Goal: Check status: Check status

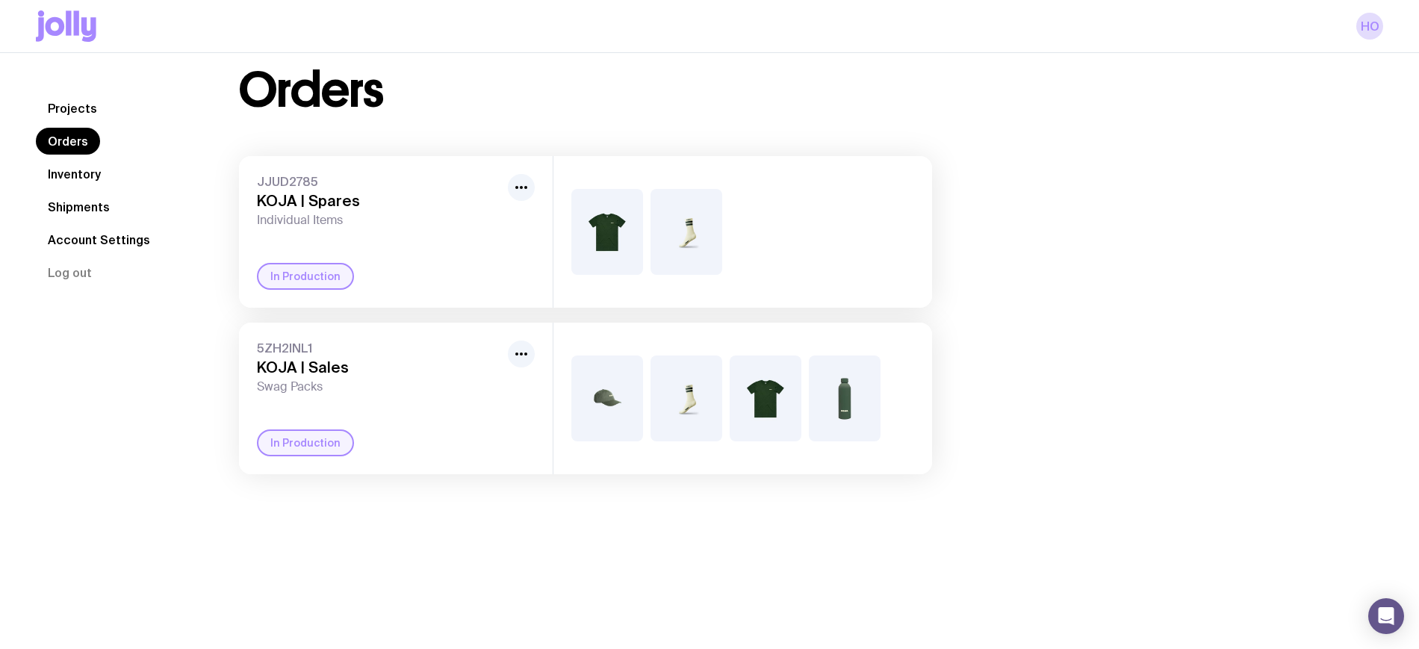
scroll to position [53, 0]
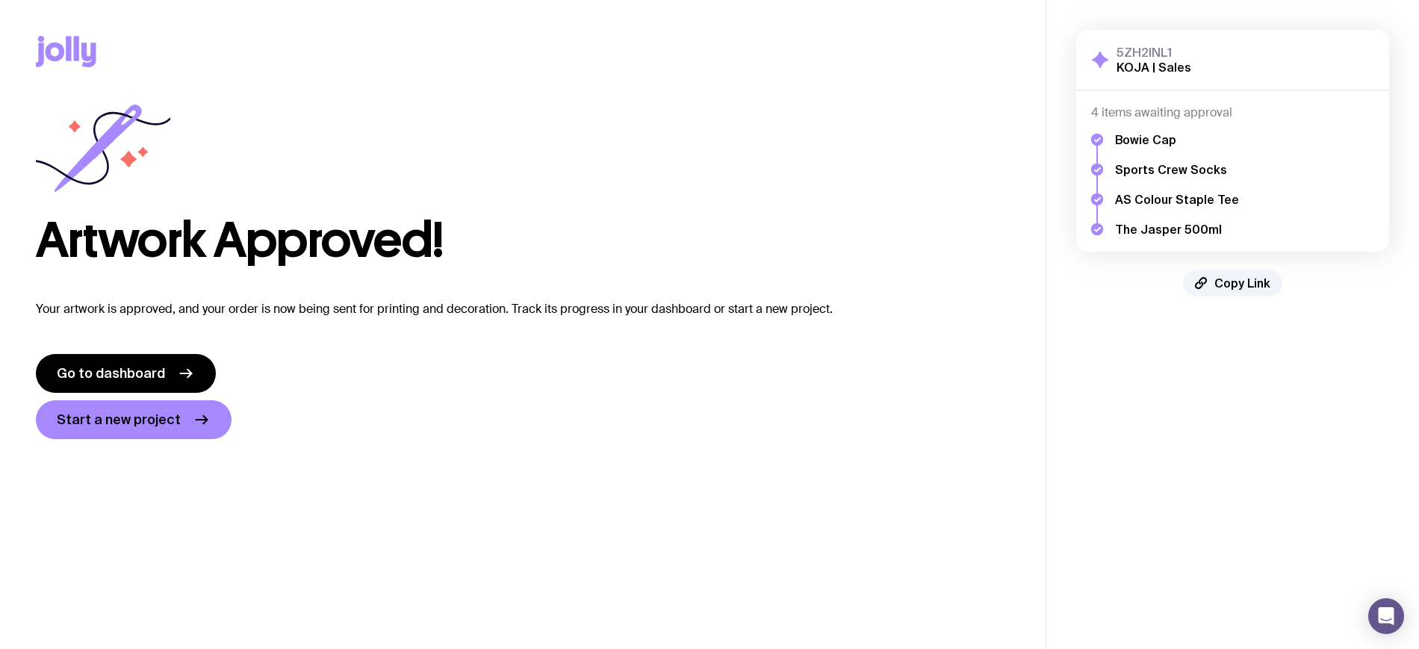
click at [356, 202] on div "Artwork Approved!" at bounding box center [523, 183] width 974 height 161
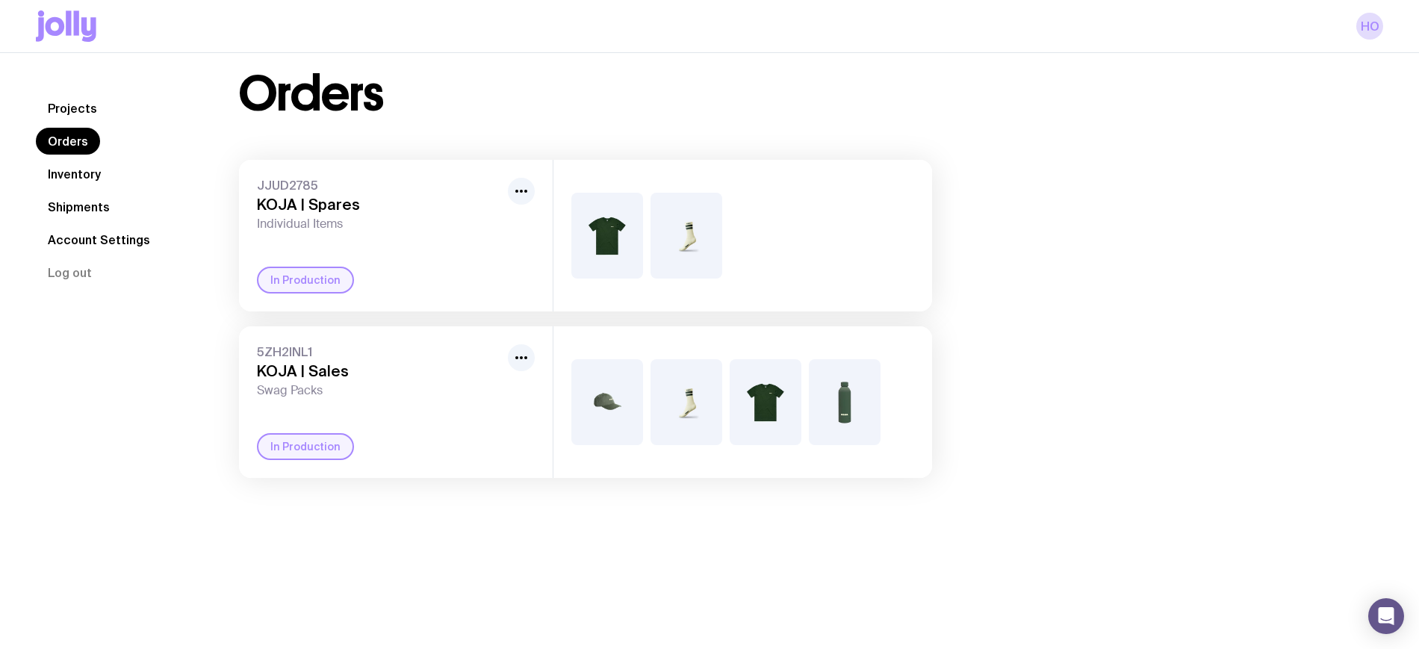
scroll to position [31, 0]
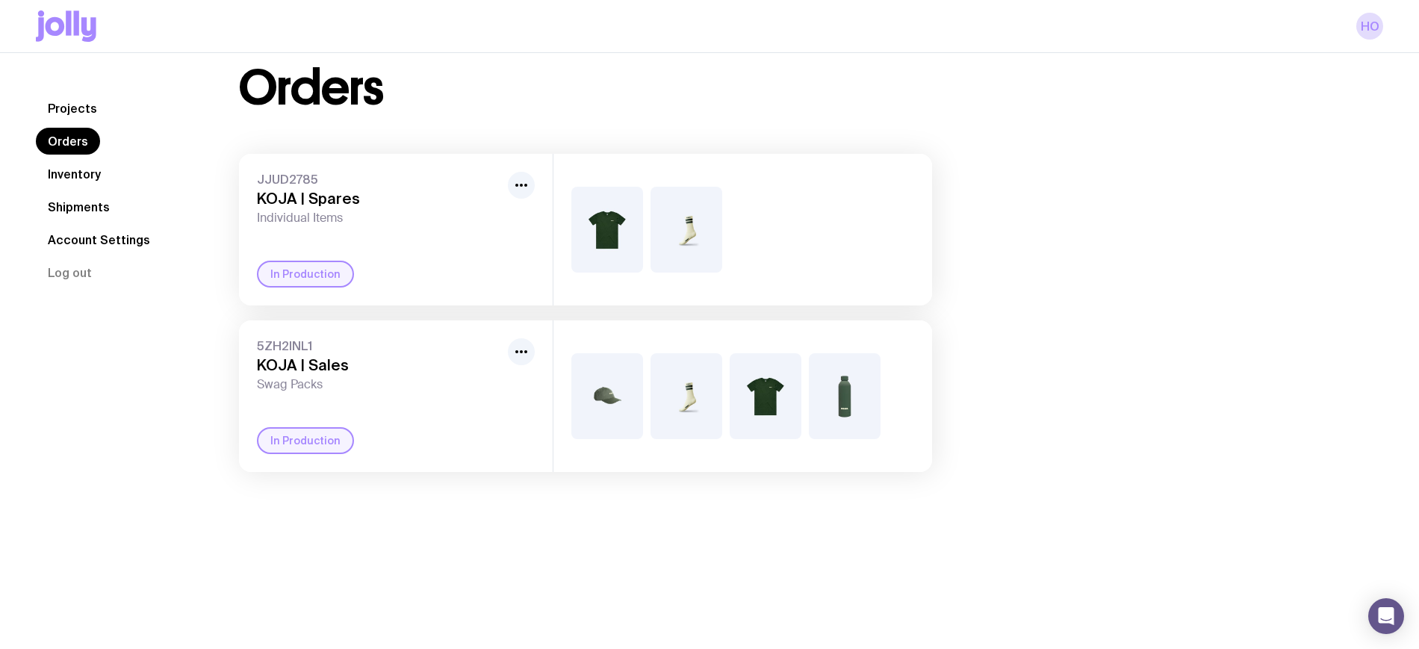
click at [72, 178] on link "Inventory" at bounding box center [74, 174] width 77 height 27
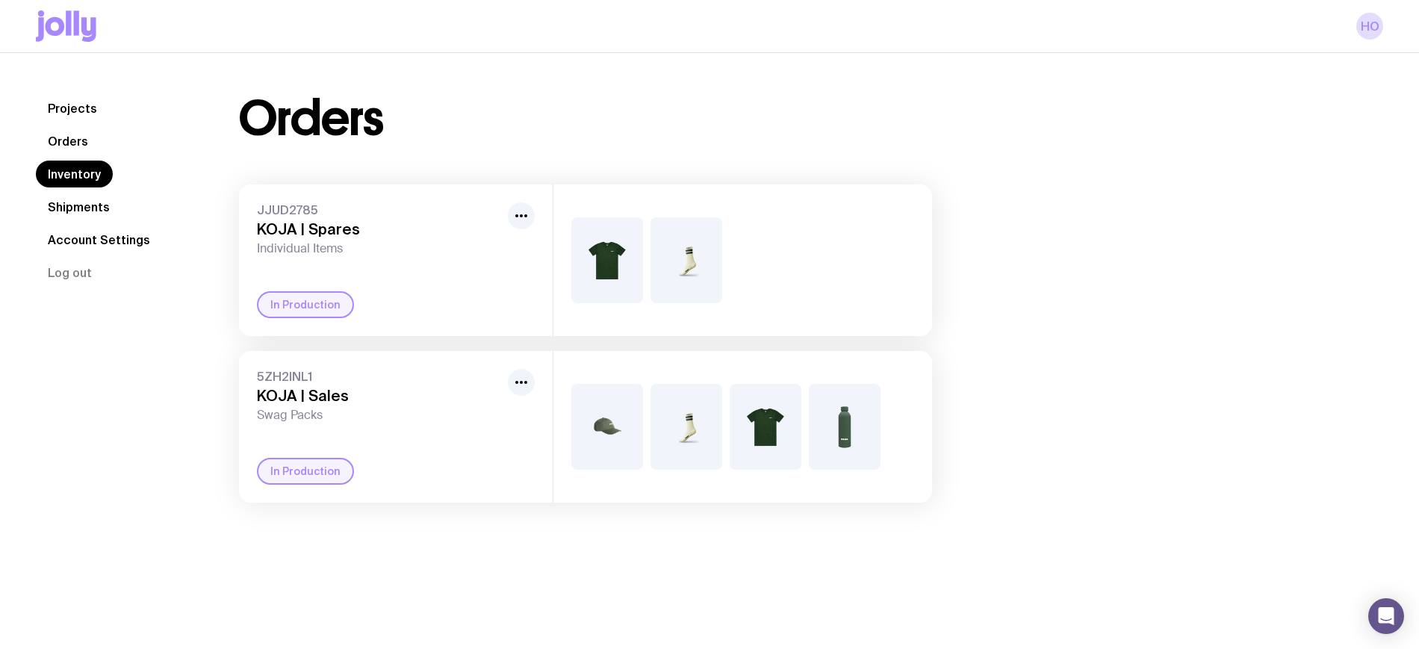
click at [74, 206] on link "Shipments" at bounding box center [79, 206] width 86 height 27
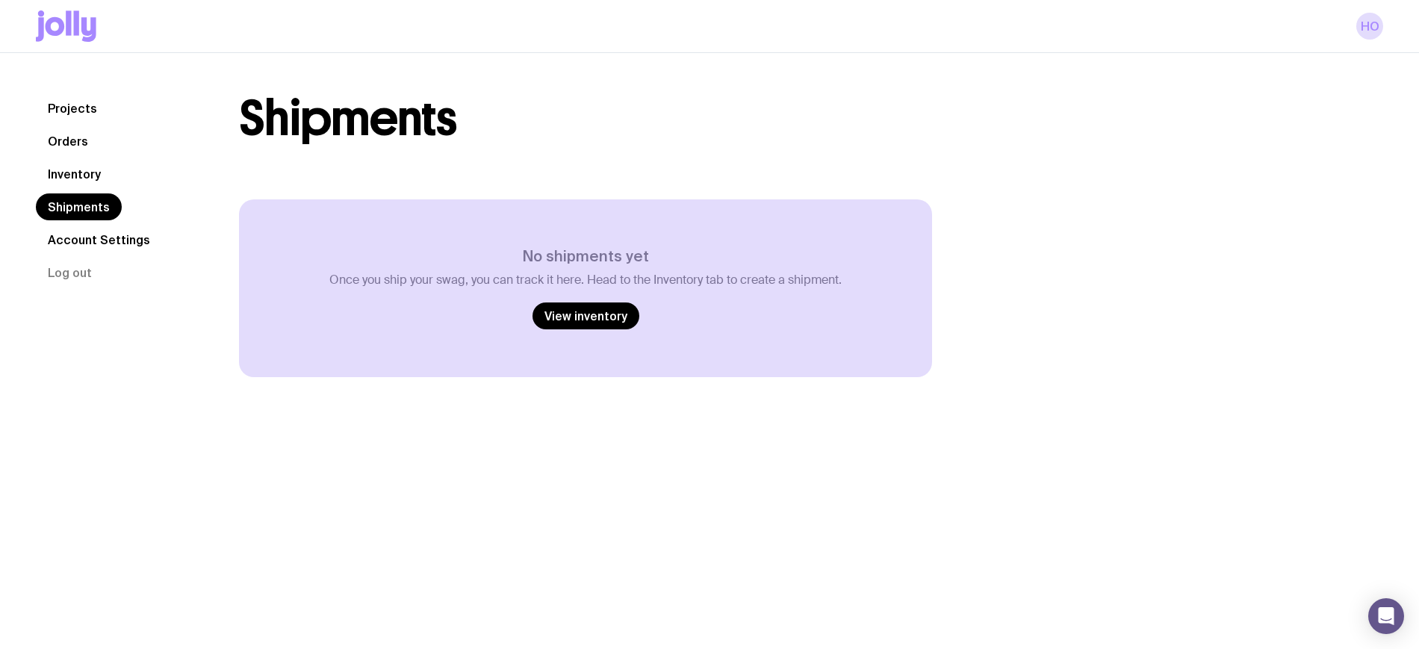
click at [96, 352] on div "Projects Orders Inventory Shipments Account Settings Log out Projects Orders In…" at bounding box center [709, 236] width 1347 height 282
click at [79, 150] on link "Orders" at bounding box center [68, 141] width 64 height 27
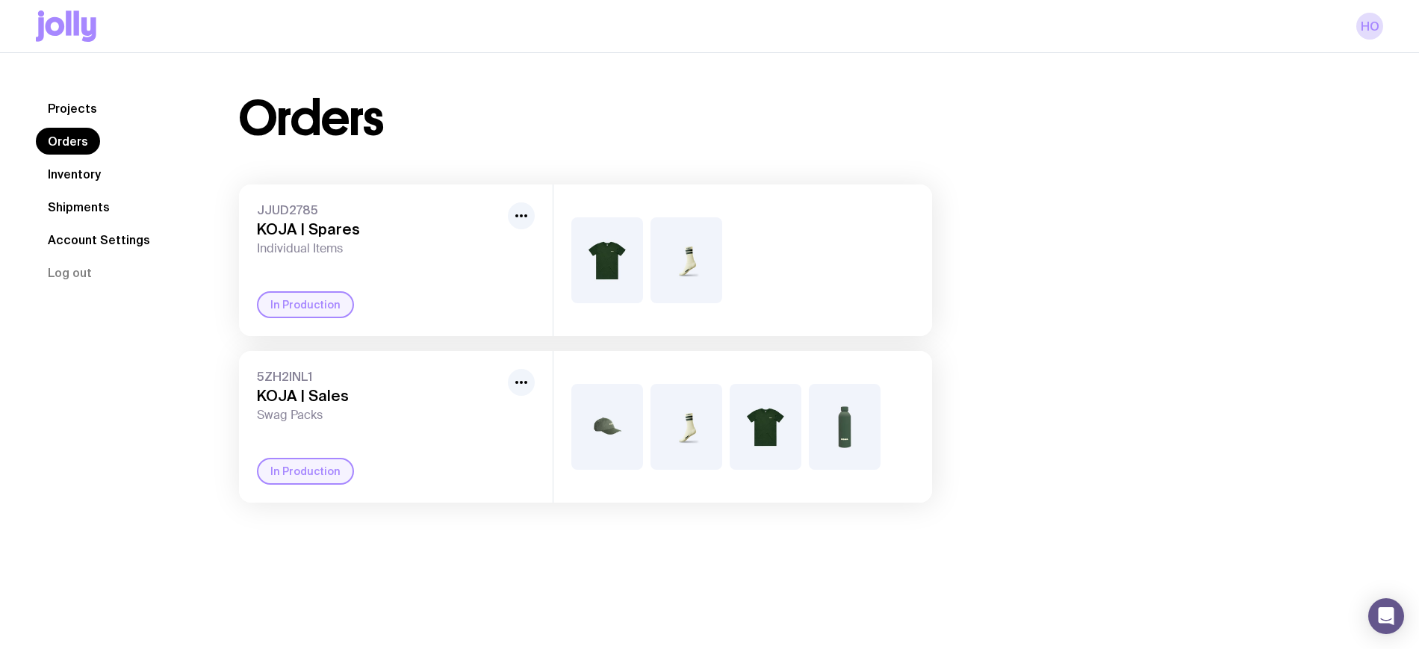
click at [285, 390] on h3 "KOJA | Sales" at bounding box center [379, 396] width 245 height 18
click at [69, 109] on link "Projects" at bounding box center [72, 108] width 73 height 27
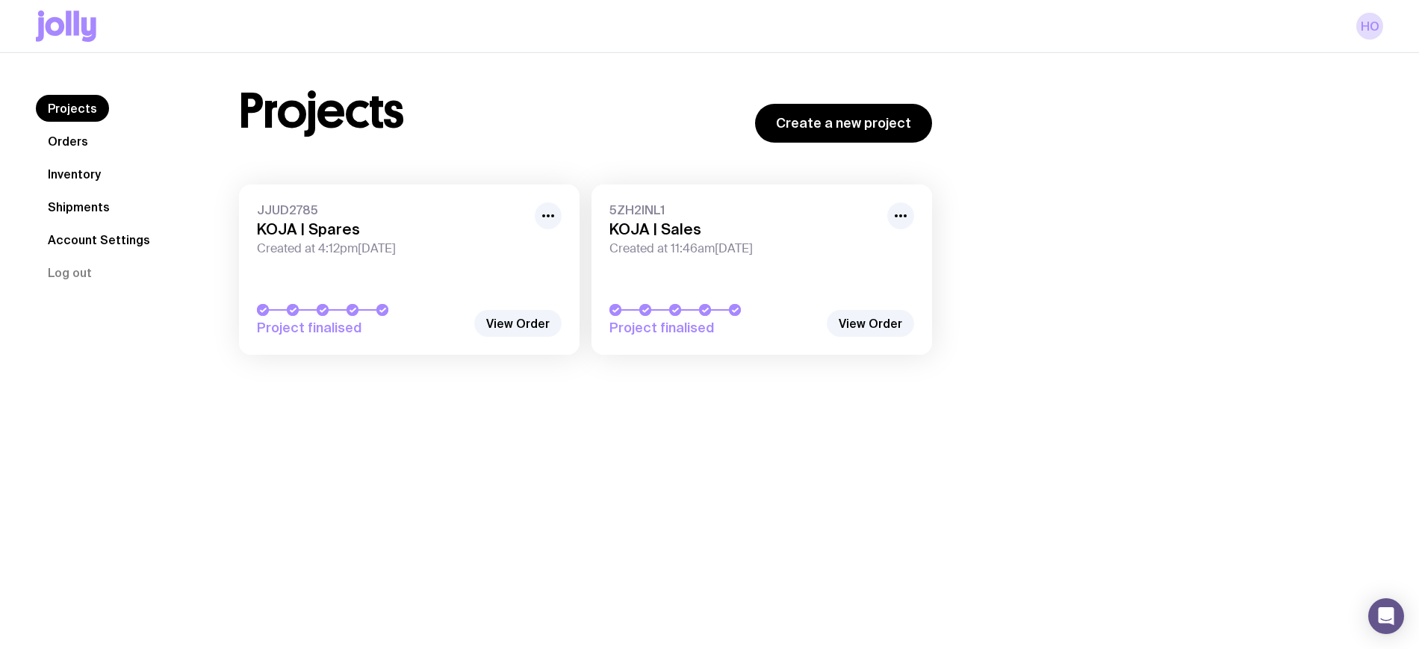
scroll to position [16, 0]
click at [508, 326] on link "View Order" at bounding box center [517, 321] width 87 height 27
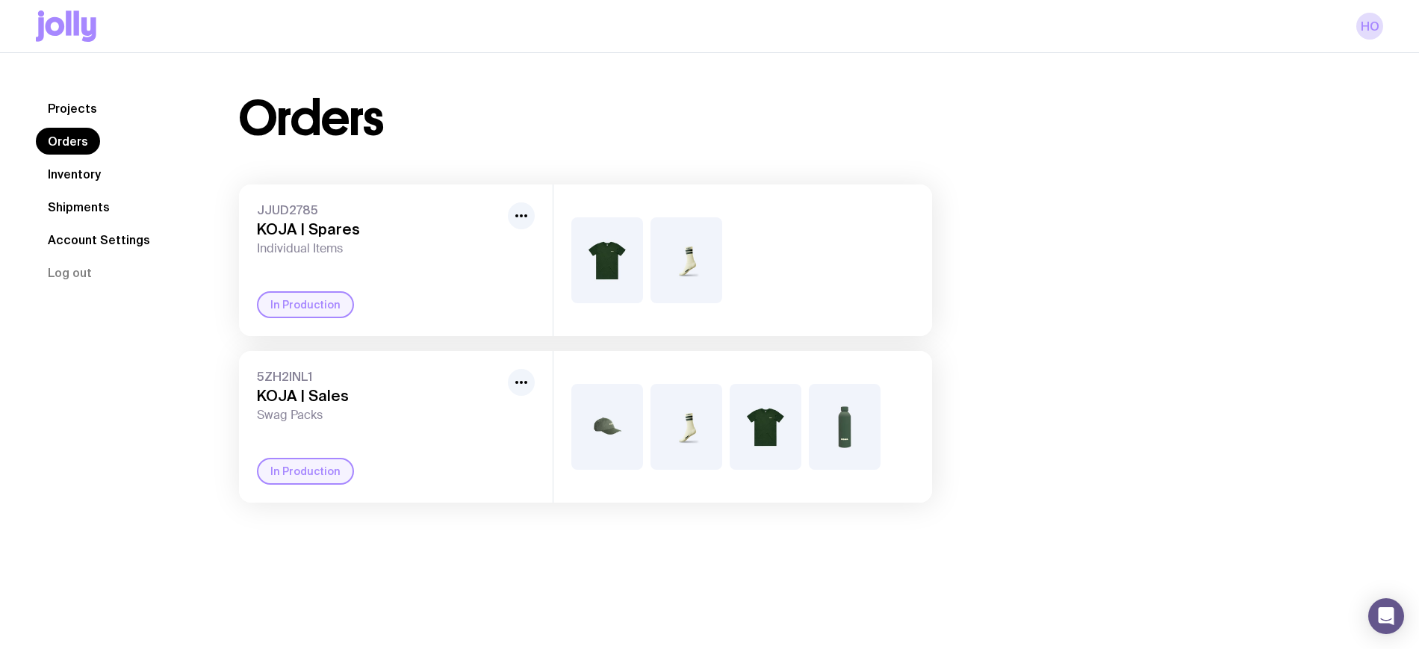
scroll to position [43, 0]
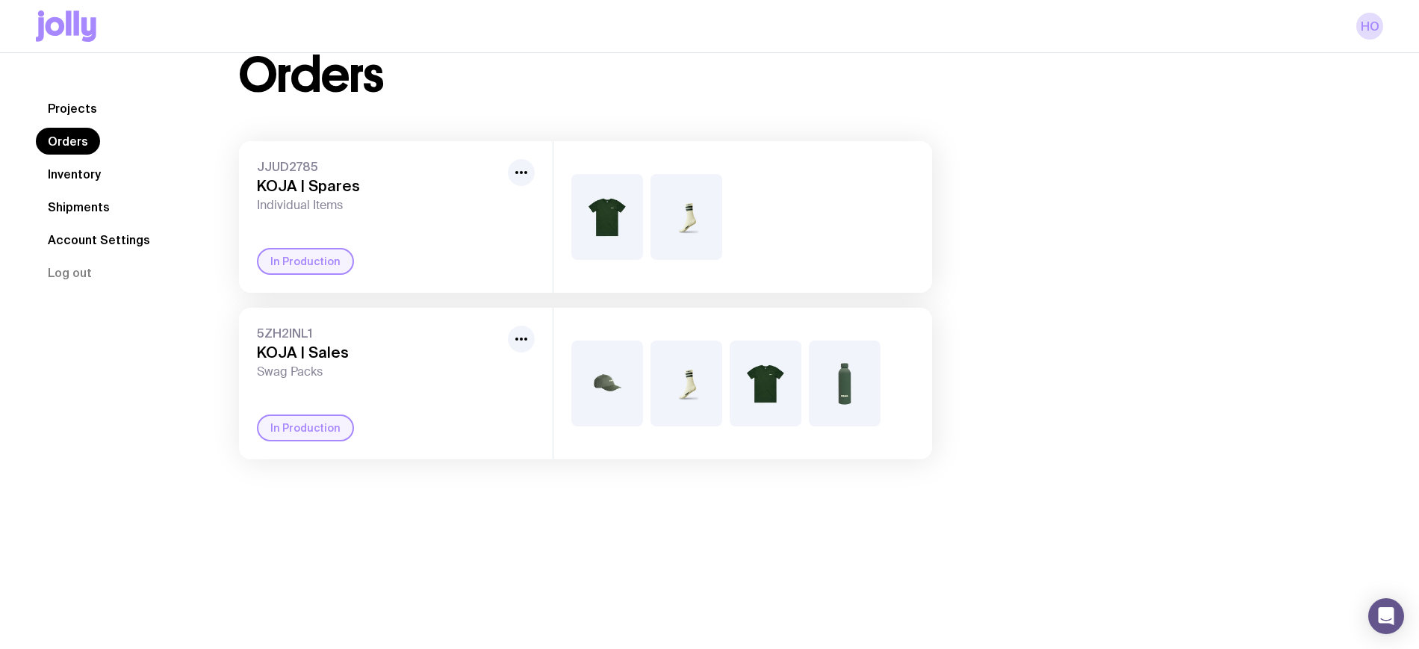
click at [626, 234] on img at bounding box center [607, 217] width 72 height 86
click at [512, 352] on div at bounding box center [521, 353] width 27 height 54
click at [525, 326] on button "button" at bounding box center [521, 339] width 27 height 27
click at [381, 411] on div "5ZH2INL1 KOJA | Sales Swag Packs Rename In Production" at bounding box center [396, 384] width 314 height 152
click at [293, 443] on div "5ZH2INL1 KOJA | Sales Swag Packs Rename In Production" at bounding box center [396, 384] width 314 height 152
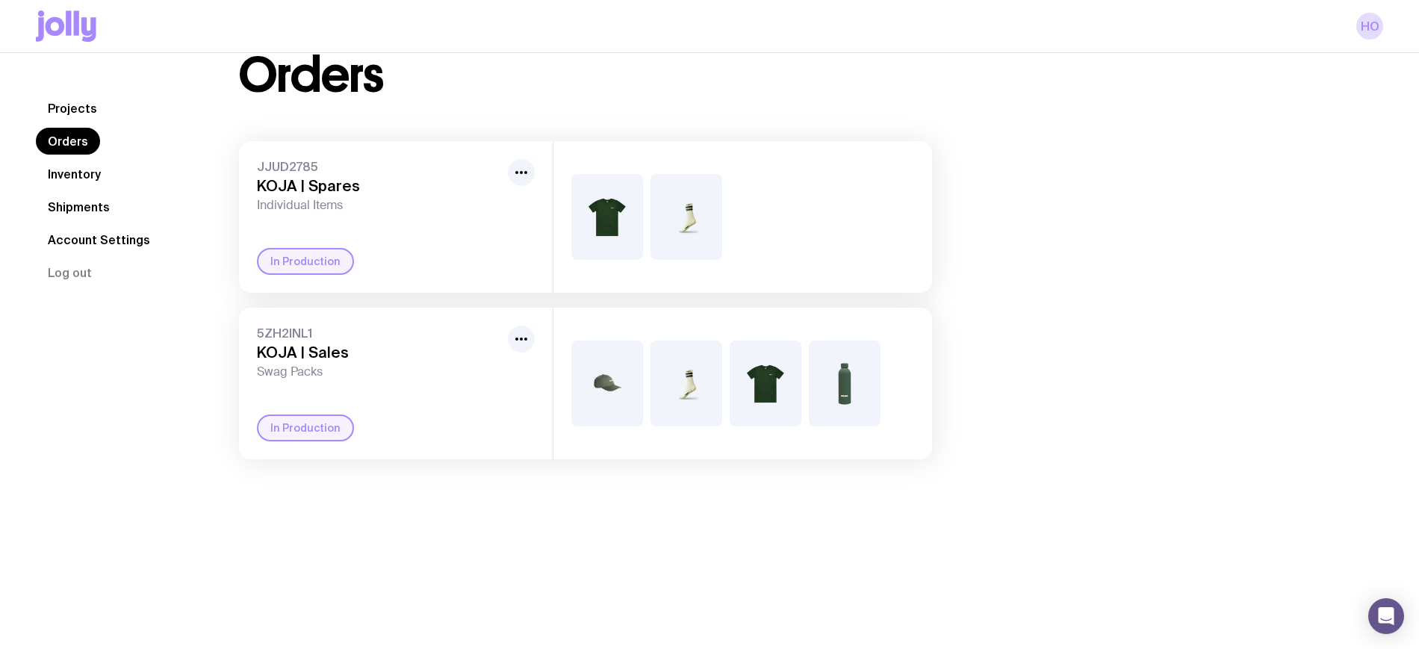
click at [272, 432] on div "In Production" at bounding box center [305, 427] width 97 height 27
click at [679, 217] on img at bounding box center [686, 217] width 72 height 86
click at [457, 410] on div "5ZH2INL1 KOJA | Sales Swag Packs In Production" at bounding box center [396, 384] width 314 height 152
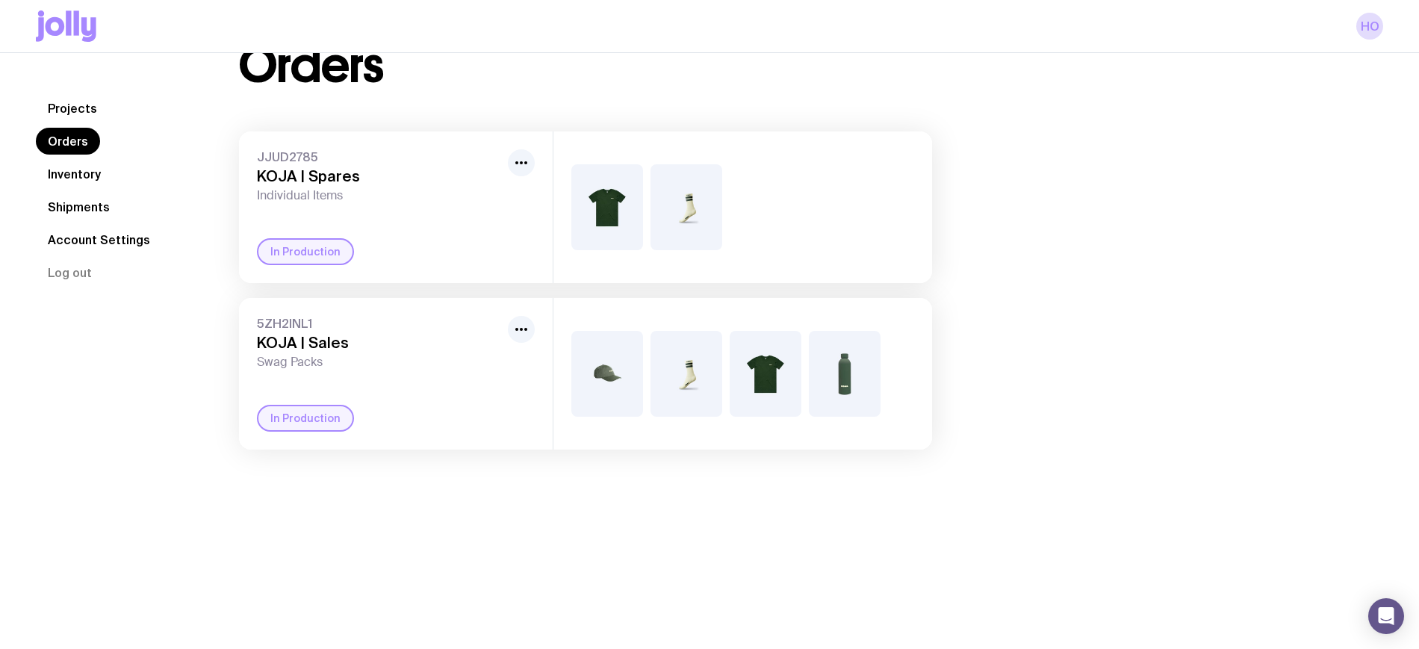
click at [702, 215] on img at bounding box center [686, 207] width 72 height 86
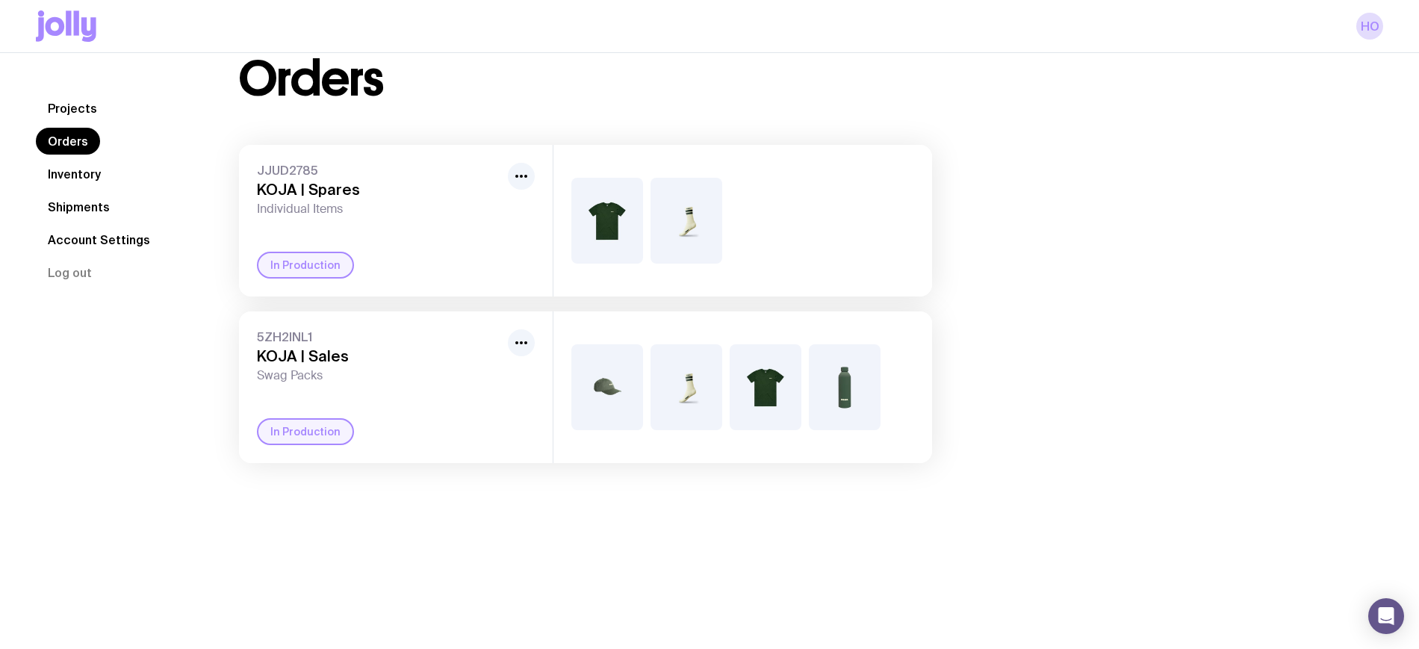
click at [688, 385] on img at bounding box center [686, 387] width 72 height 86
click at [94, 181] on link "Inventory" at bounding box center [74, 174] width 77 height 27
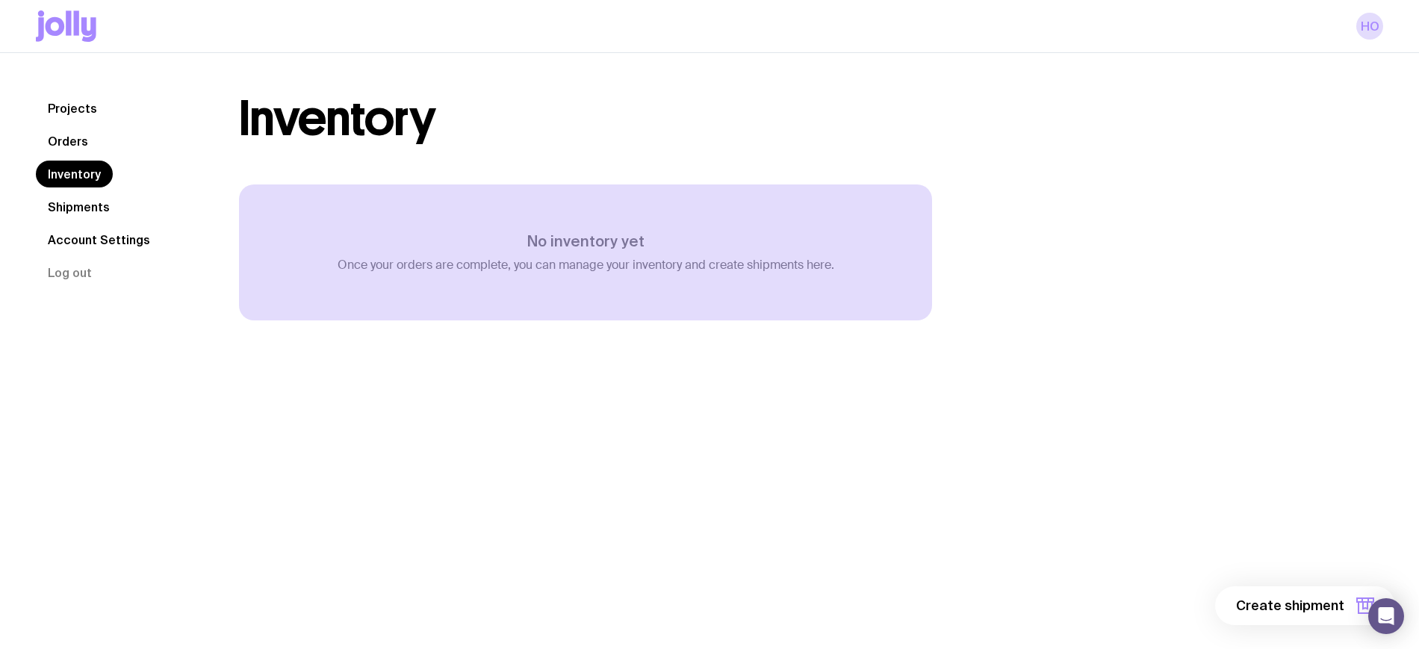
click at [75, 207] on link "Shipments" at bounding box center [79, 206] width 86 height 27
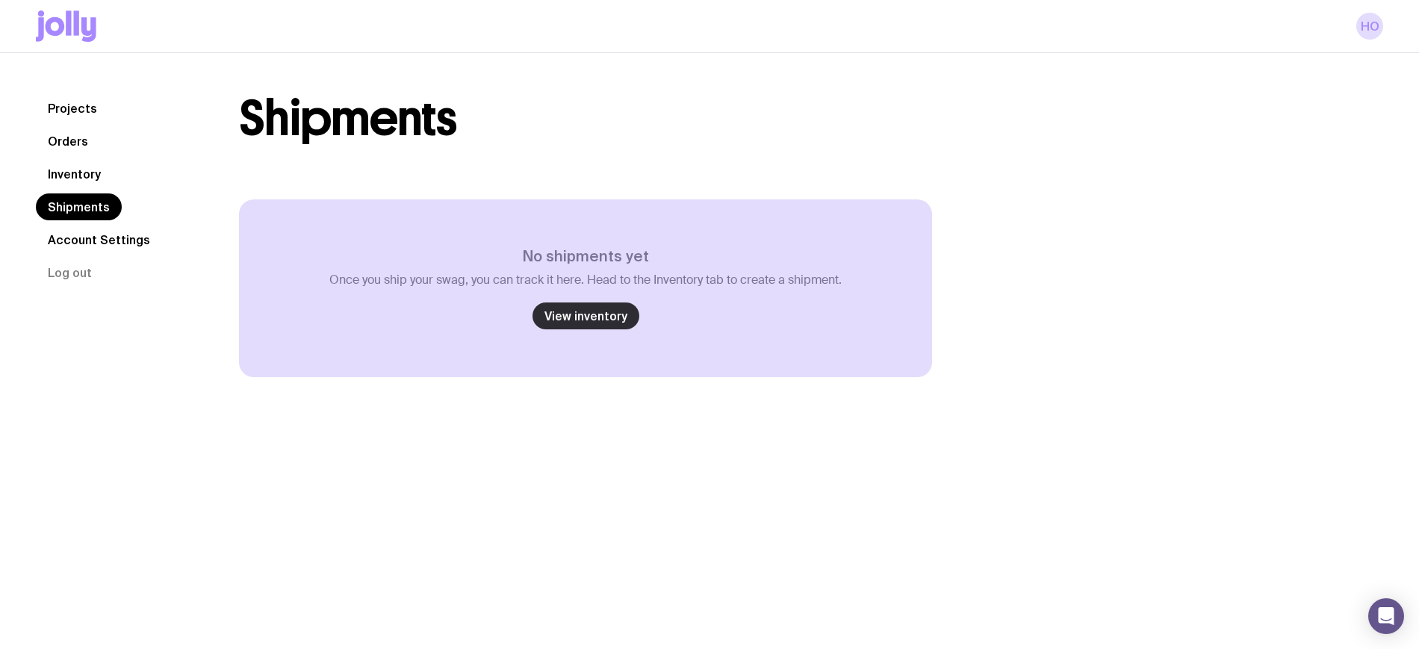
click at [611, 310] on link "View inventory" at bounding box center [585, 315] width 107 height 27
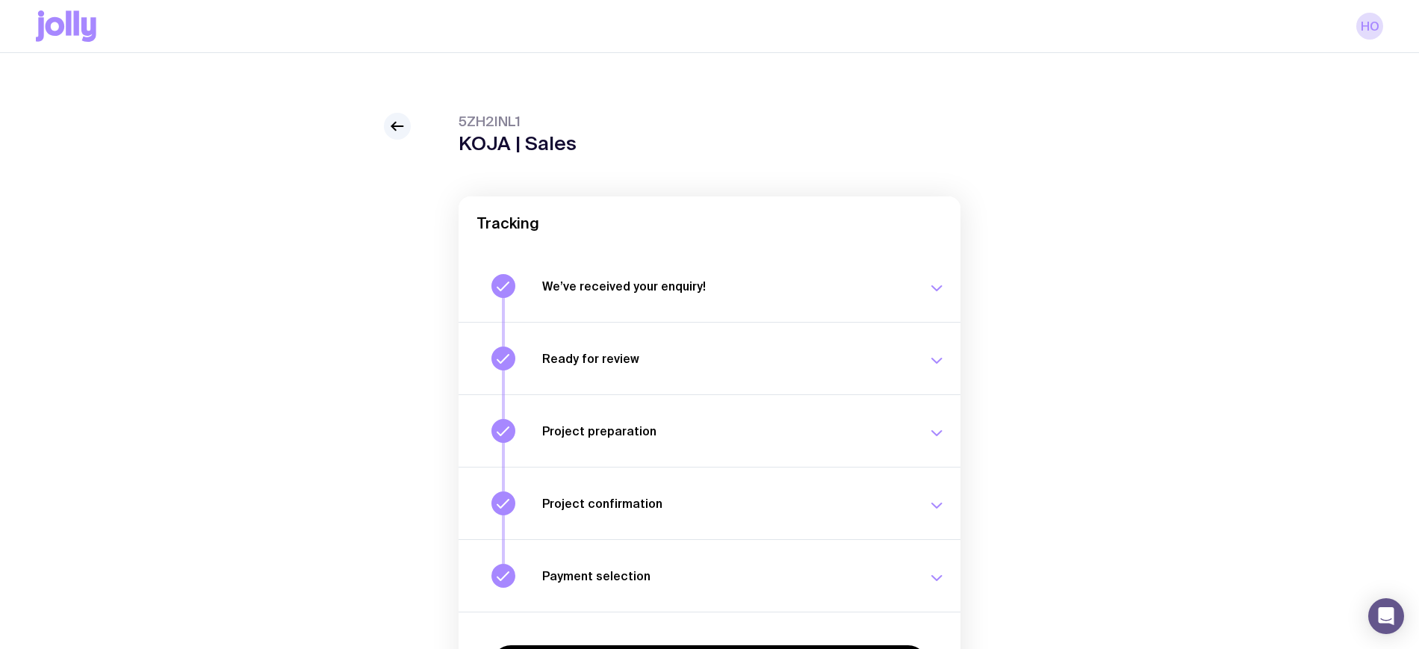
click at [942, 360] on icon "button" at bounding box center [937, 361] width 18 height 18
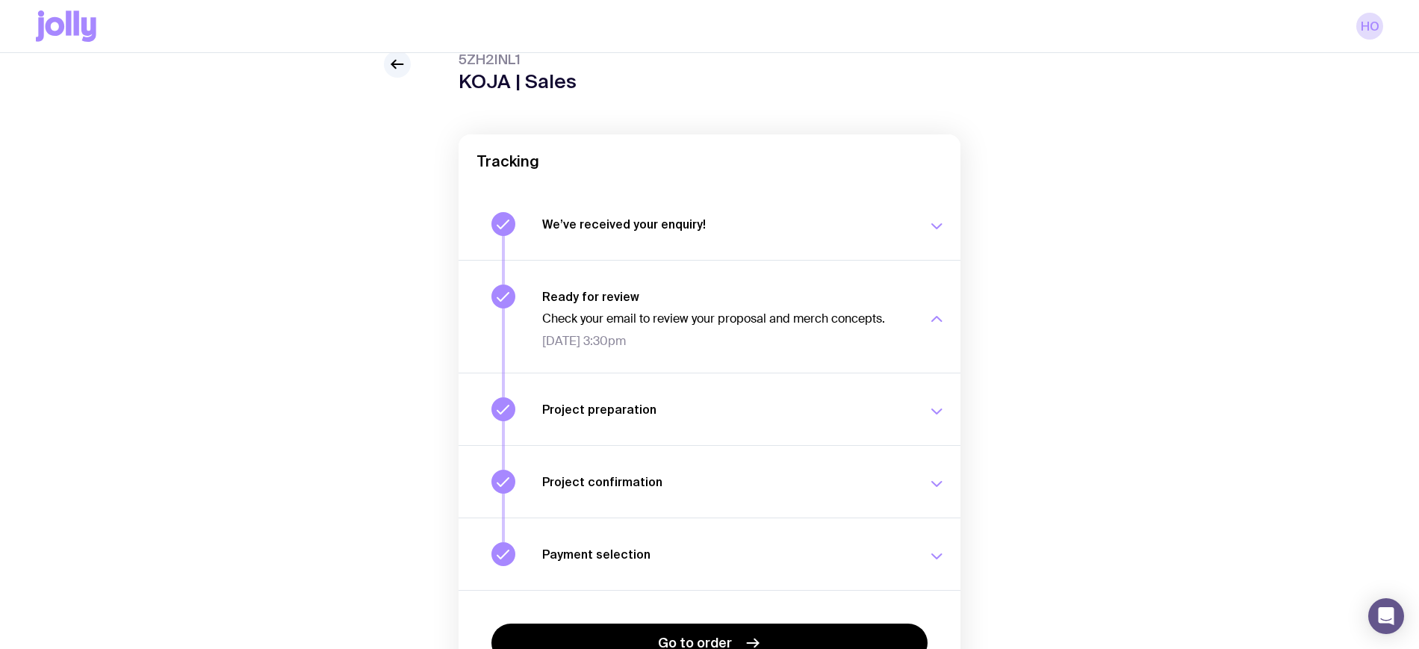
scroll to position [63, 0]
click at [936, 412] on icon "button" at bounding box center [937, 410] width 10 height 4
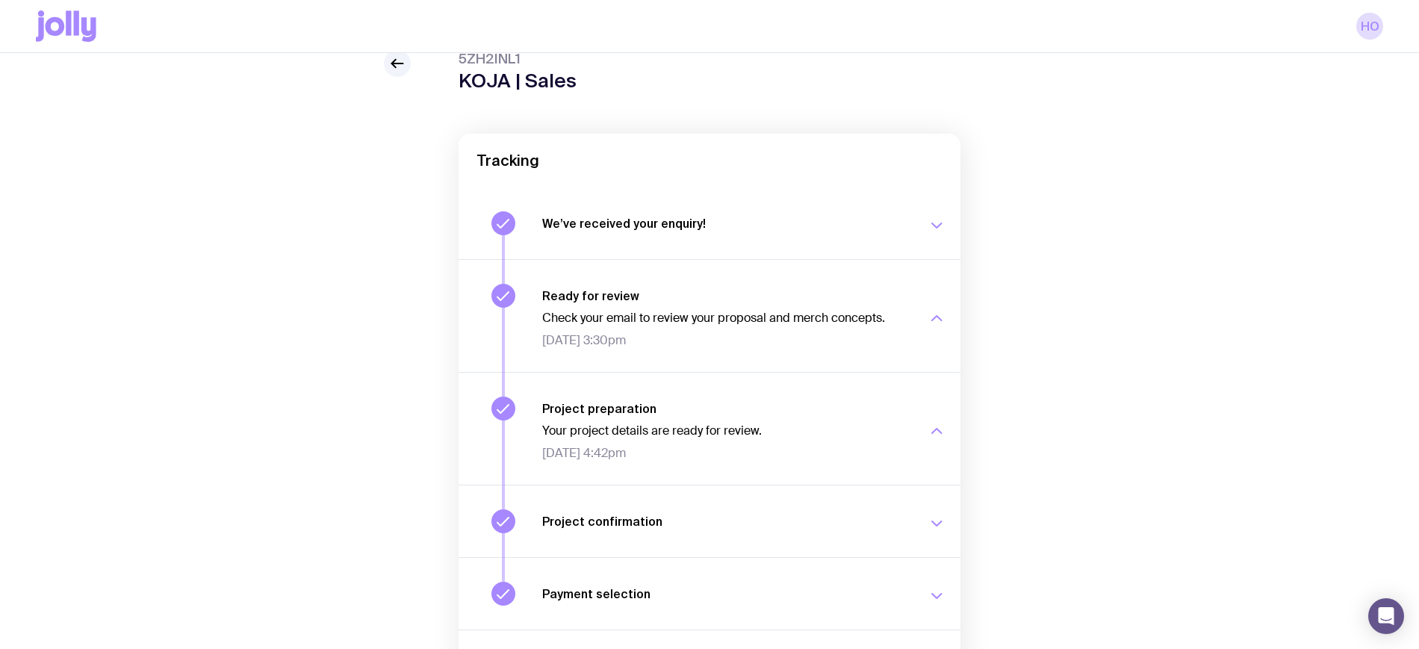
scroll to position [128, 0]
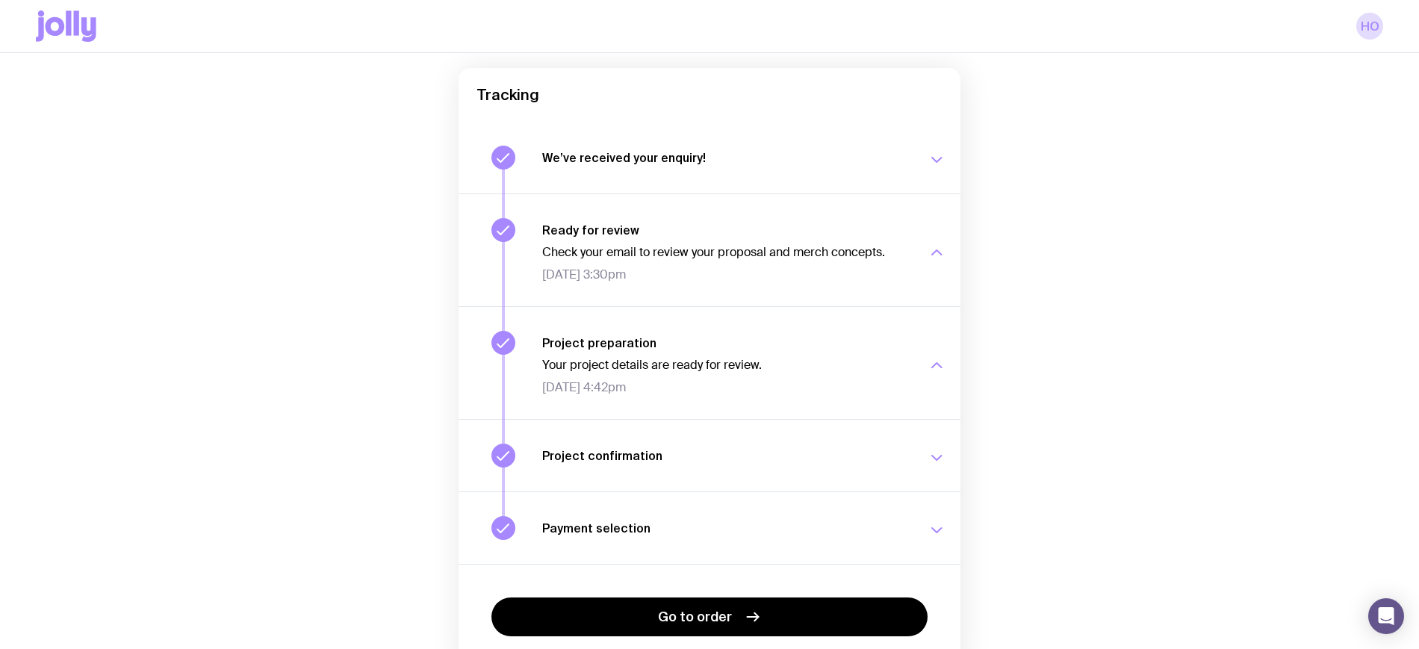
click at [934, 459] on icon "button" at bounding box center [937, 458] width 10 height 4
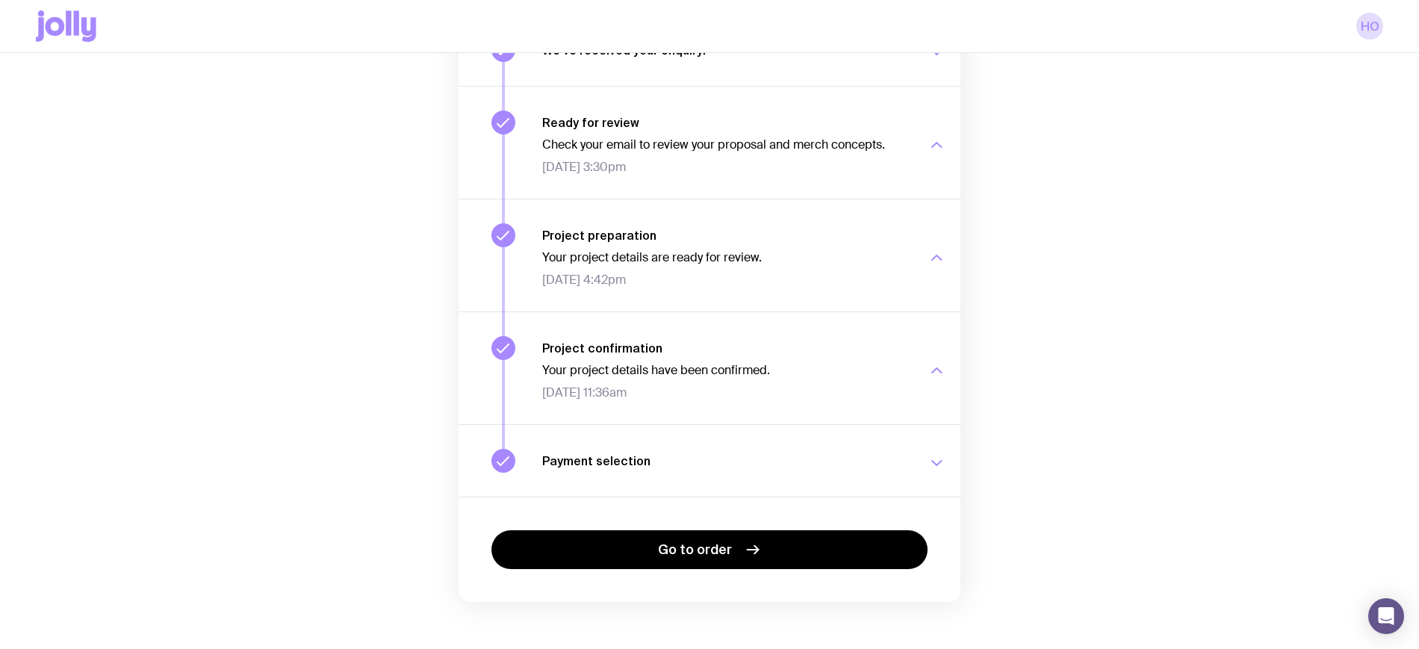
scroll to position [237, 0]
click at [940, 459] on icon "button" at bounding box center [937, 462] width 18 height 18
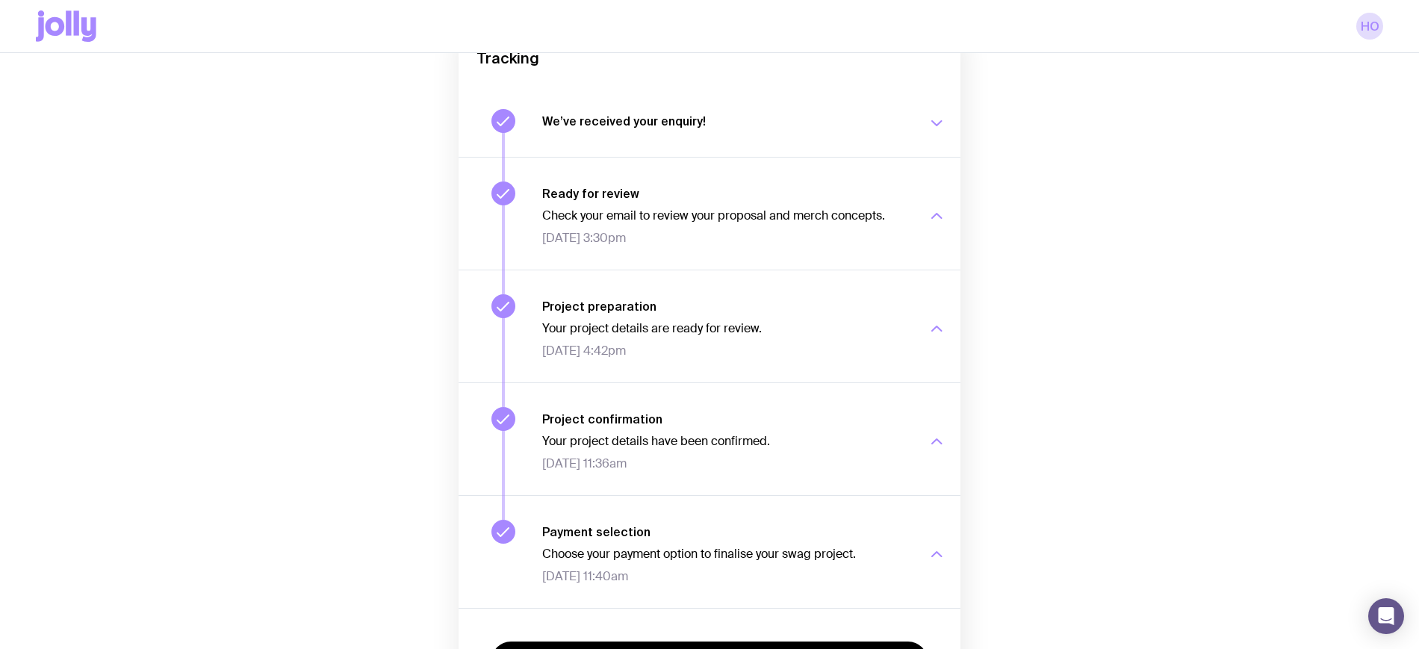
scroll to position [0, 0]
